Goal: Task Accomplishment & Management: Manage account settings

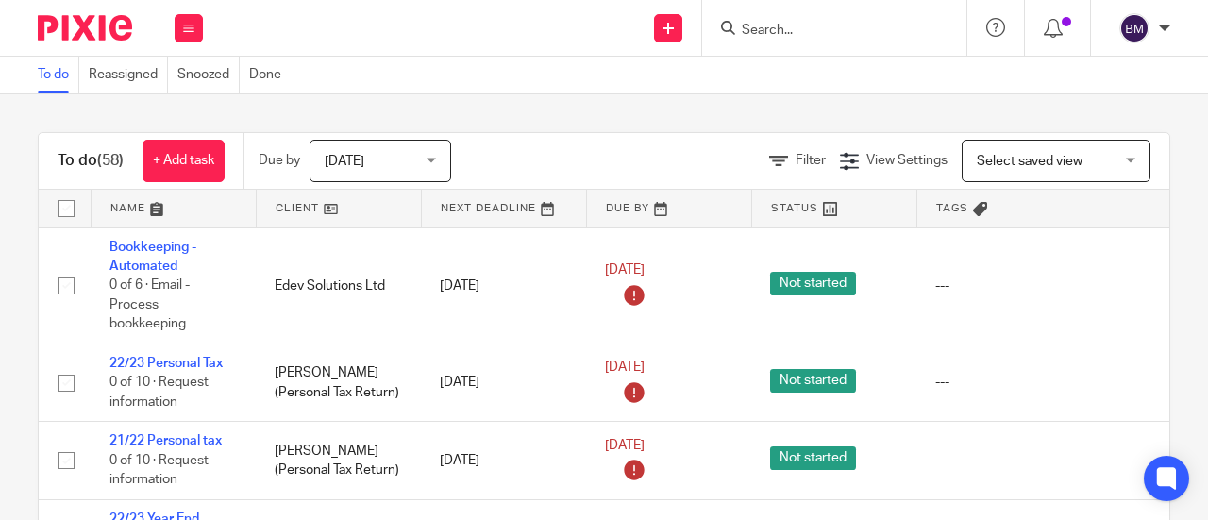
click at [802, 24] on input "Search" at bounding box center [825, 31] width 170 height 17
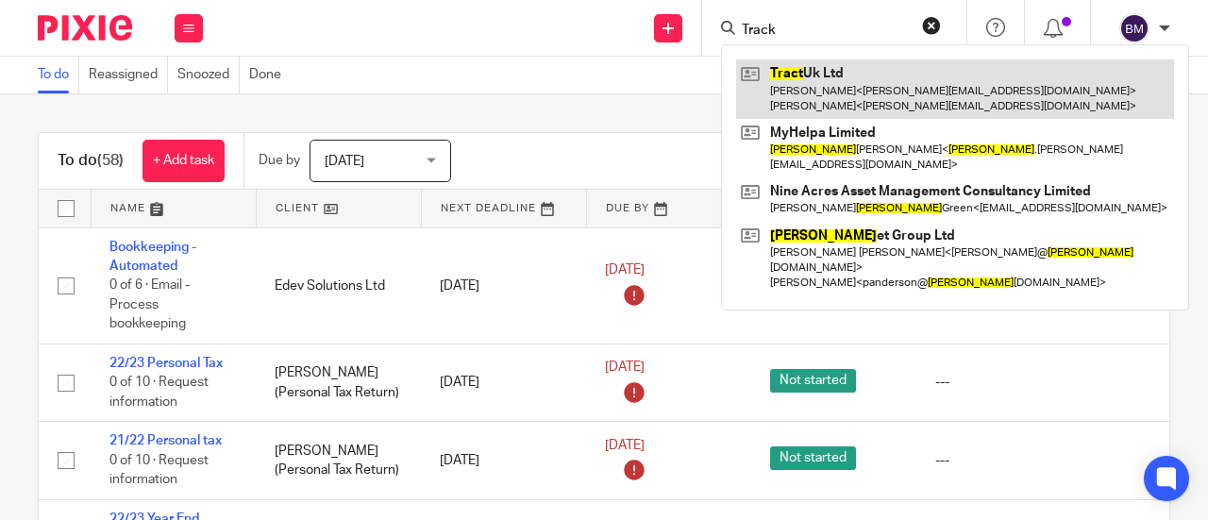
type input "Track"
click at [851, 69] on link at bounding box center [955, 88] width 438 height 58
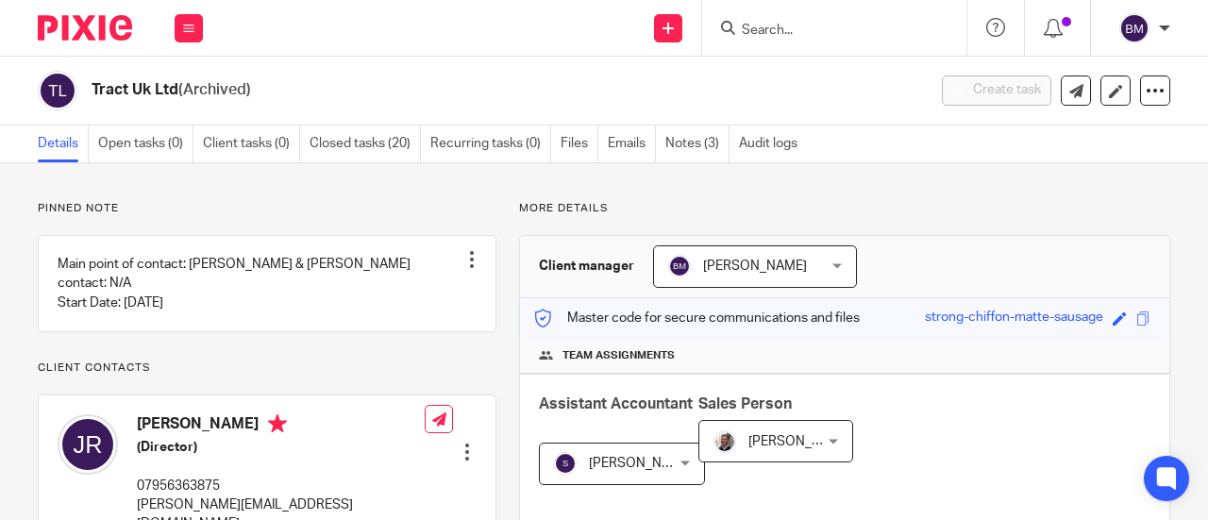
drag, startPoint x: 253, startPoint y: 91, endPoint x: 91, endPoint y: 100, distance: 162.5
click at [92, 100] on h2 "Tract Uk Ltd (Archived)" at bounding box center [421, 90] width 658 height 20
copy h2 "Tract Uk Ltd (Archived)"
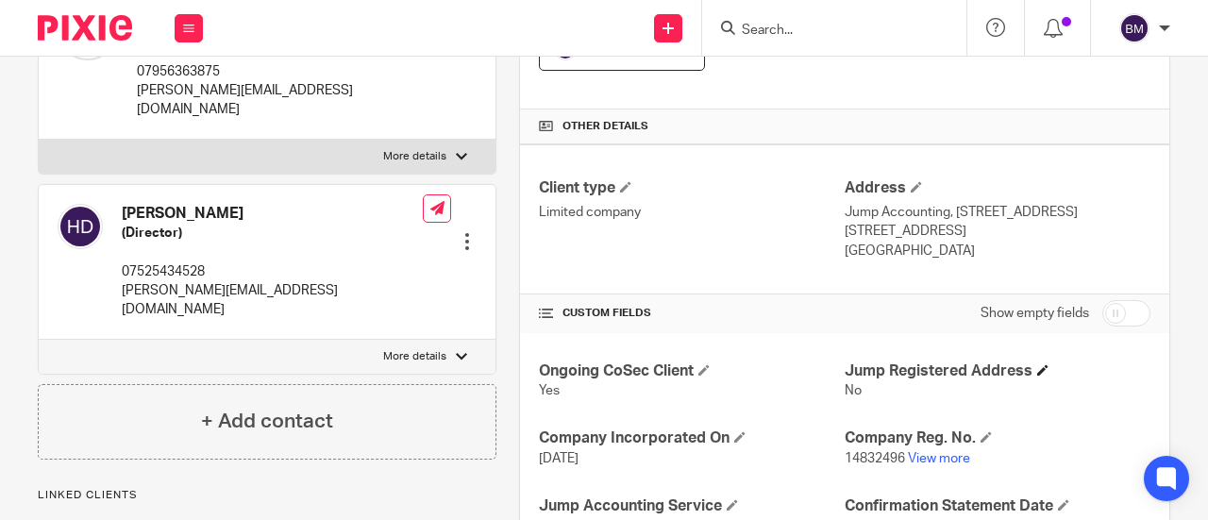
scroll to position [472, 0]
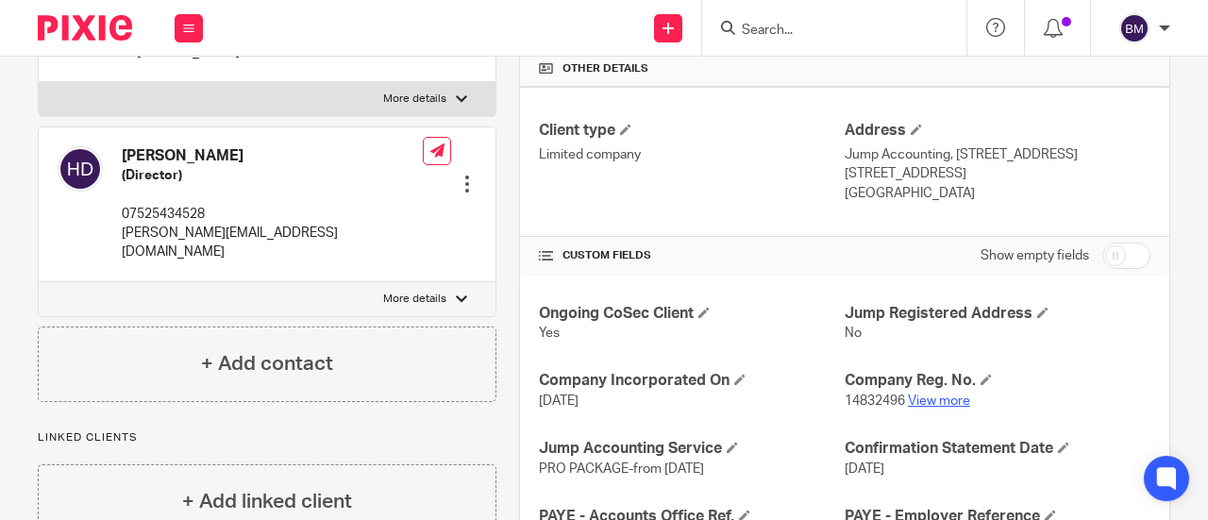
click at [930, 398] on link "View more" at bounding box center [939, 400] width 62 height 13
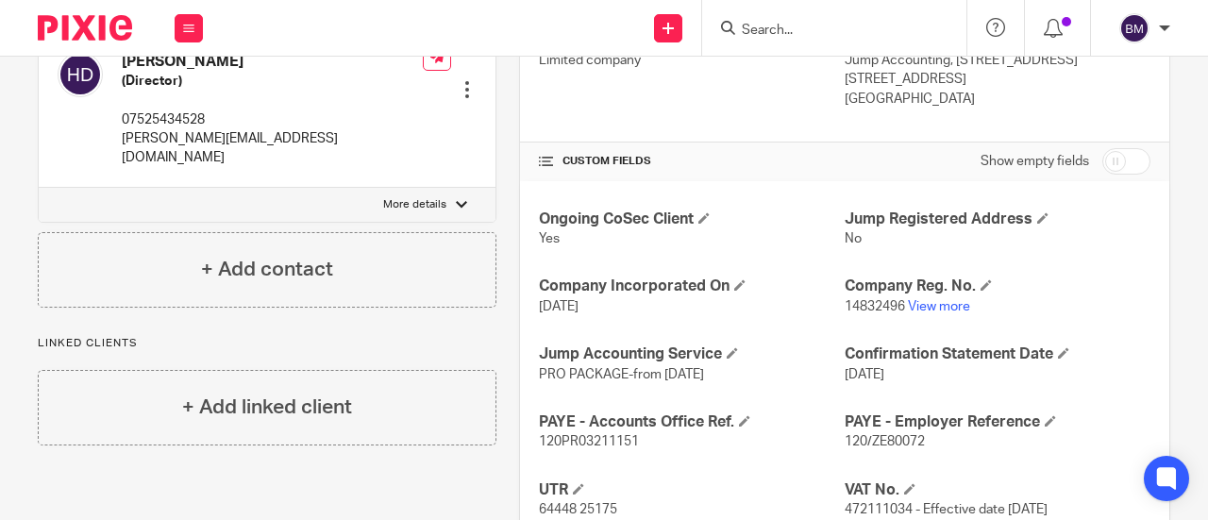
scroll to position [283, 0]
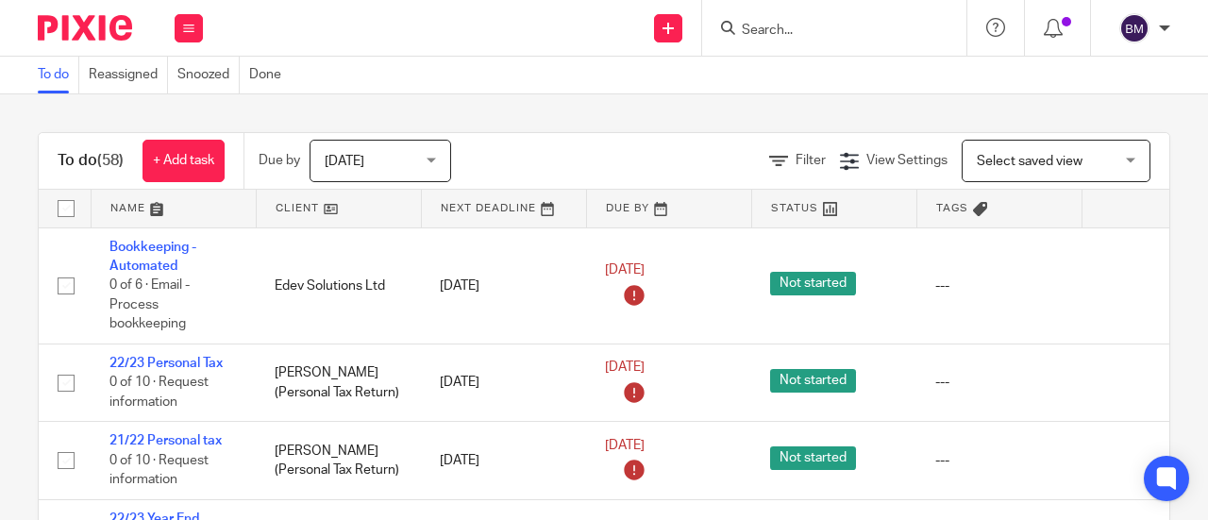
click at [806, 23] on input "Search" at bounding box center [825, 31] width 170 height 17
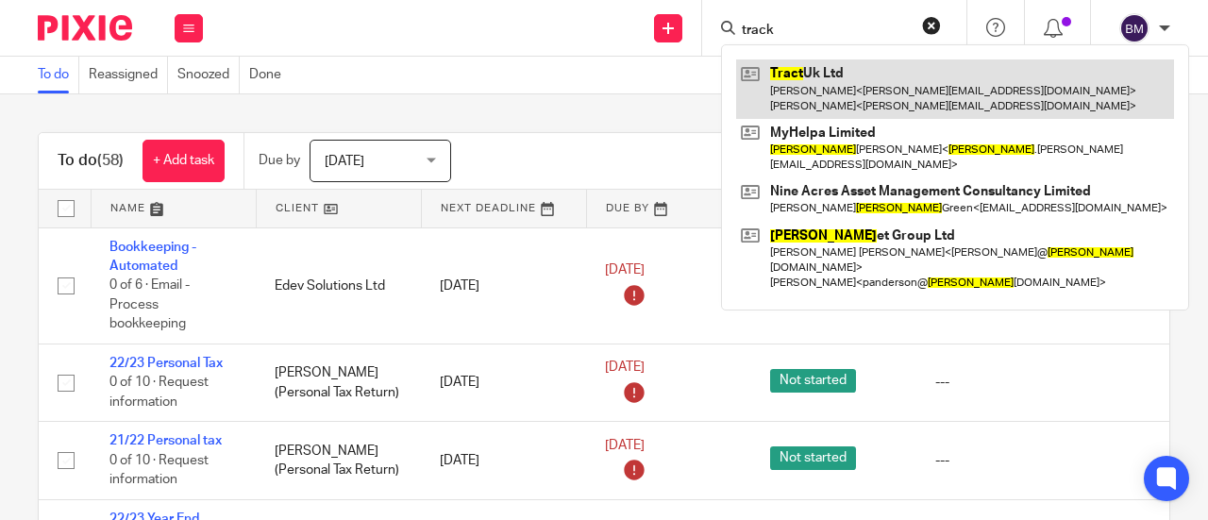
type input "track"
click at [851, 91] on link at bounding box center [955, 88] width 438 height 58
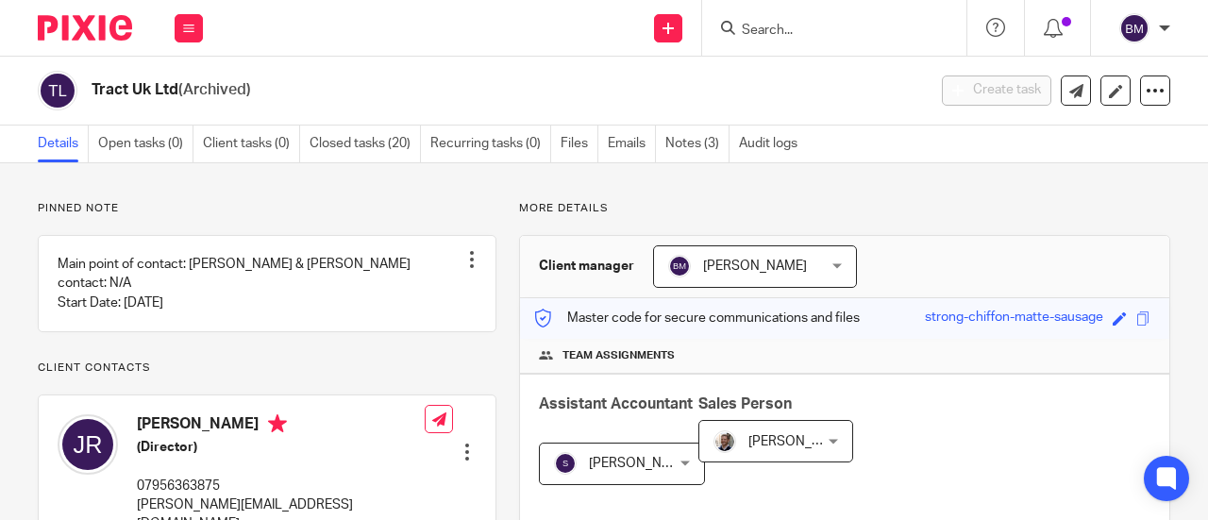
scroll to position [472, 0]
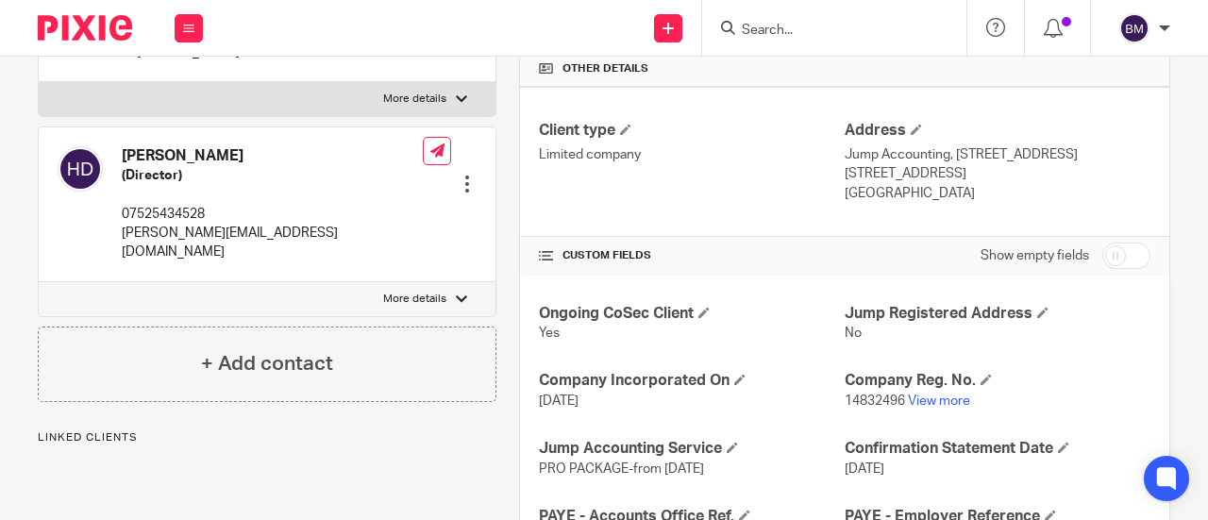
click at [922, 405] on p "14832496 View more" at bounding box center [997, 401] width 306 height 19
click at [921, 403] on link "View more" at bounding box center [939, 400] width 62 height 13
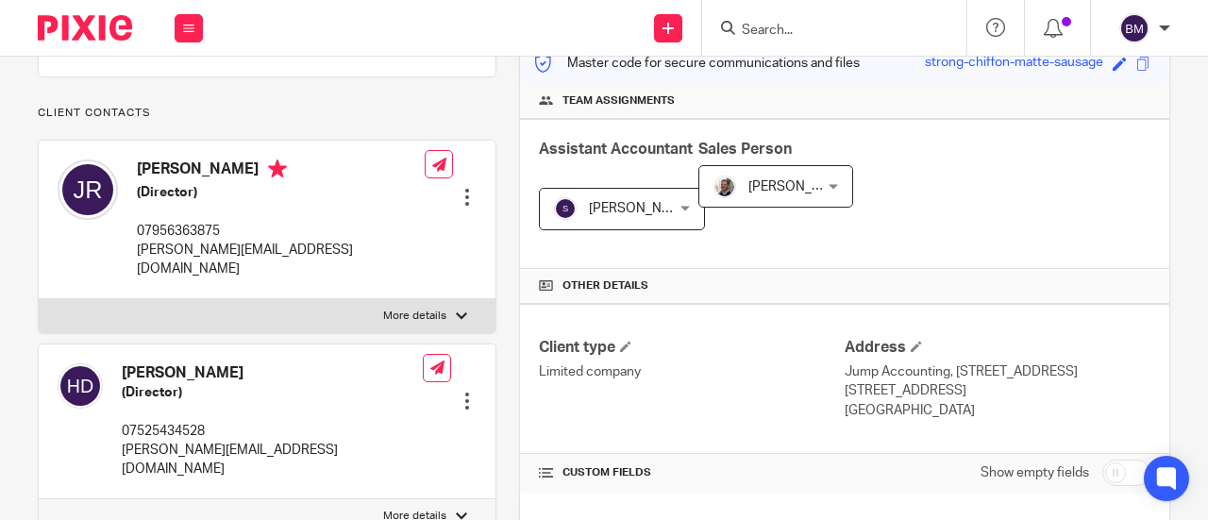
scroll to position [283, 0]
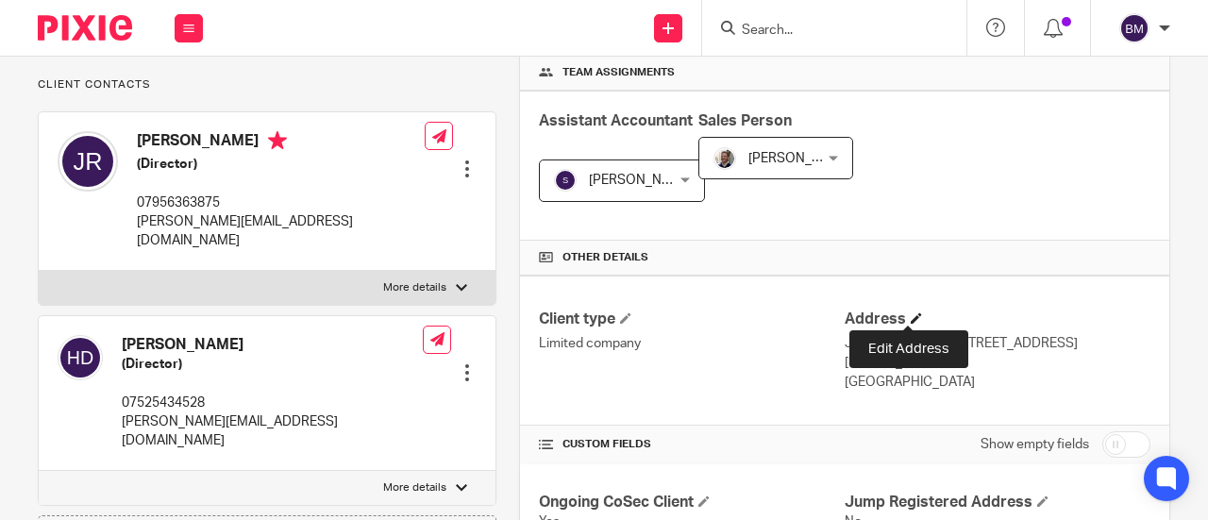
click at [911, 314] on span at bounding box center [915, 317] width 11 height 11
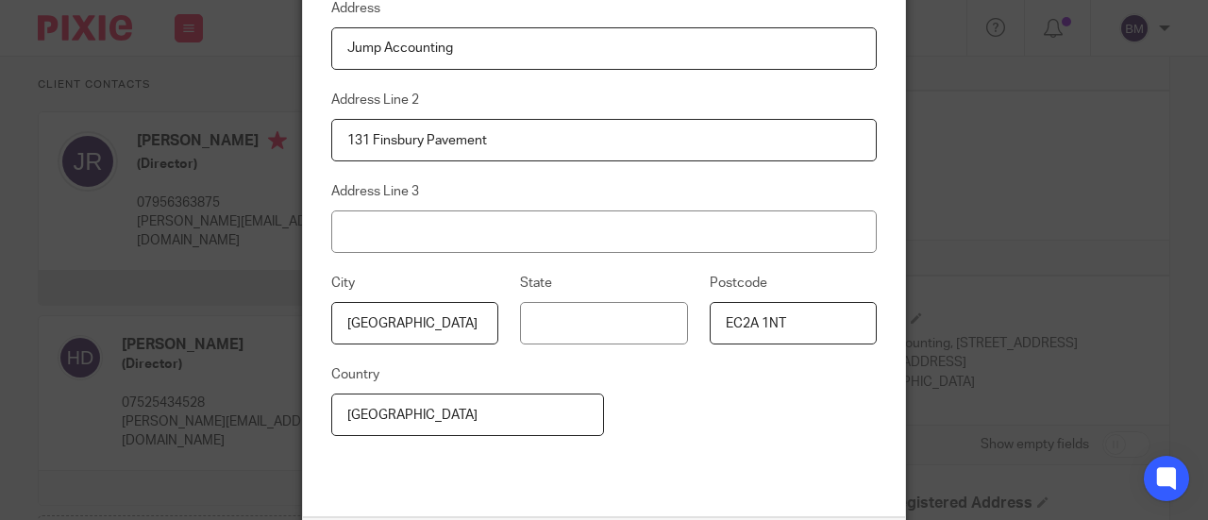
drag, startPoint x: 485, startPoint y: 144, endPoint x: 119, endPoint y: 136, distance: 366.2
click at [119, 136] on div "Edit address Address Jump Accounting Address Line 2 131 Finsbury Pavement Addre…" at bounding box center [604, 260] width 1208 height 520
drag, startPoint x: 492, startPoint y: 56, endPoint x: 213, endPoint y: 51, distance: 278.4
click at [216, 51] on div "Edit address Address Jump Accounting Address Line 2 Address Line 3 City London …" at bounding box center [604, 260] width 1208 height 520
drag, startPoint x: 794, startPoint y: 324, endPoint x: 703, endPoint y: 322, distance: 91.5
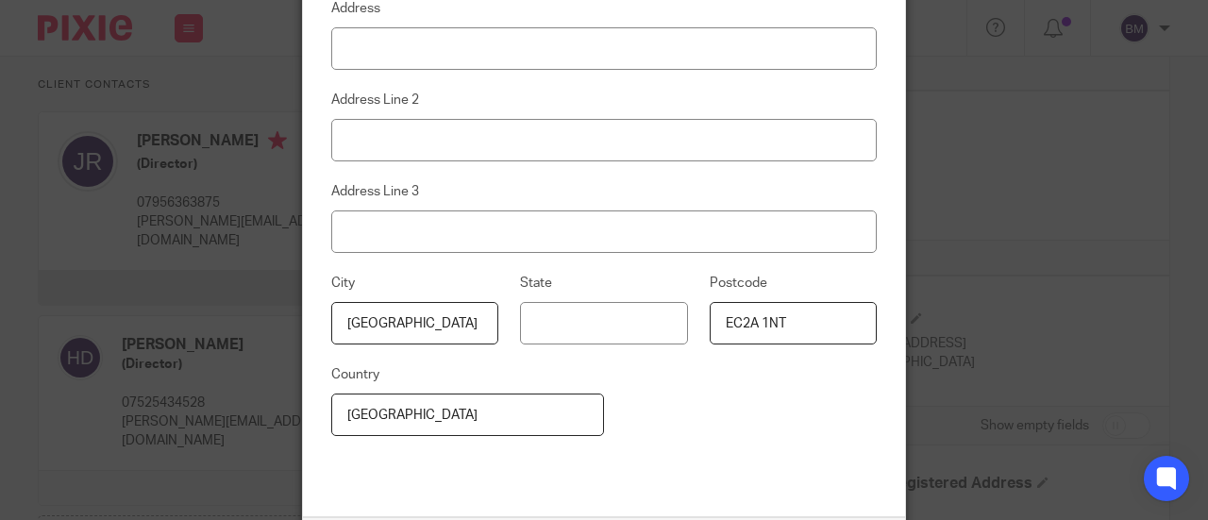
click at [709, 322] on input "EC2A 1NT" at bounding box center [792, 323] width 167 height 42
paste input "WC2N 5NT"
type input "WC2N 5NT"
paste input "29 Craven Street"
type input "29 Craven Street"
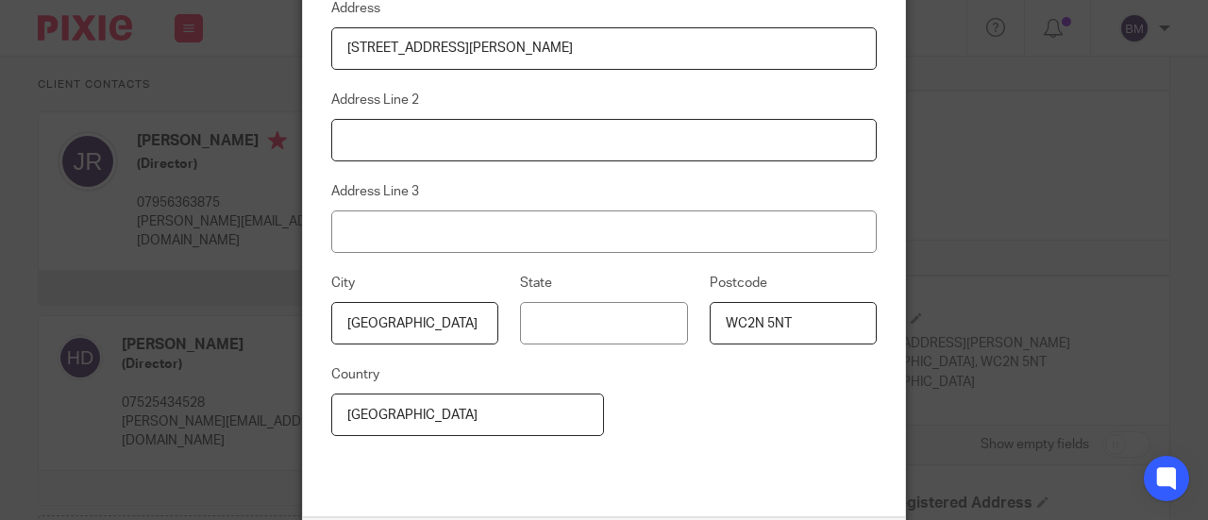
click at [459, 142] on input at bounding box center [603, 140] width 545 height 42
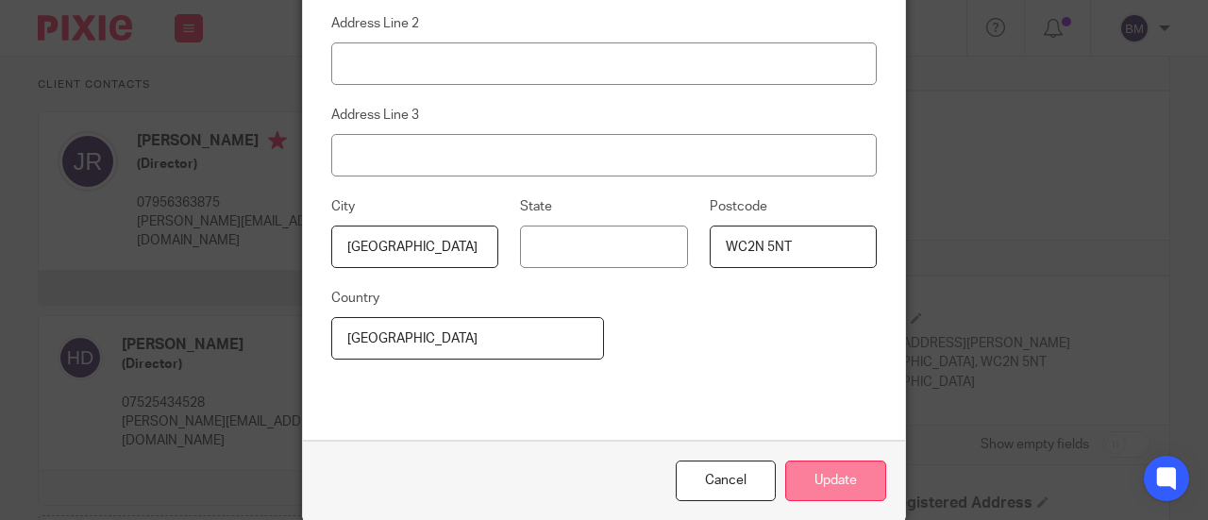
click at [842, 488] on button "Update" at bounding box center [835, 480] width 101 height 41
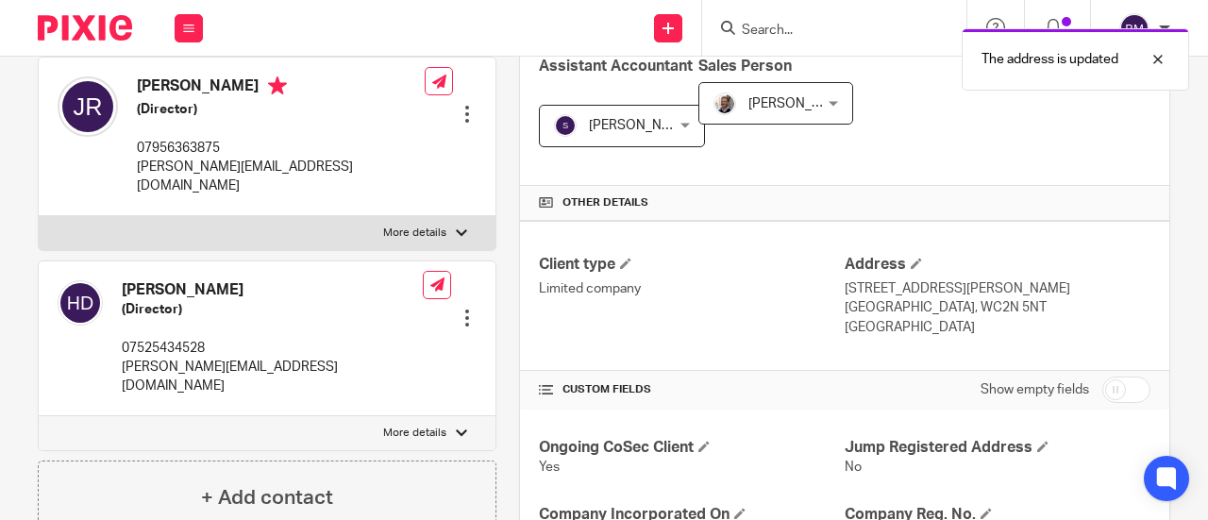
scroll to position [377, 0]
